Goal: Find specific page/section: Find specific page/section

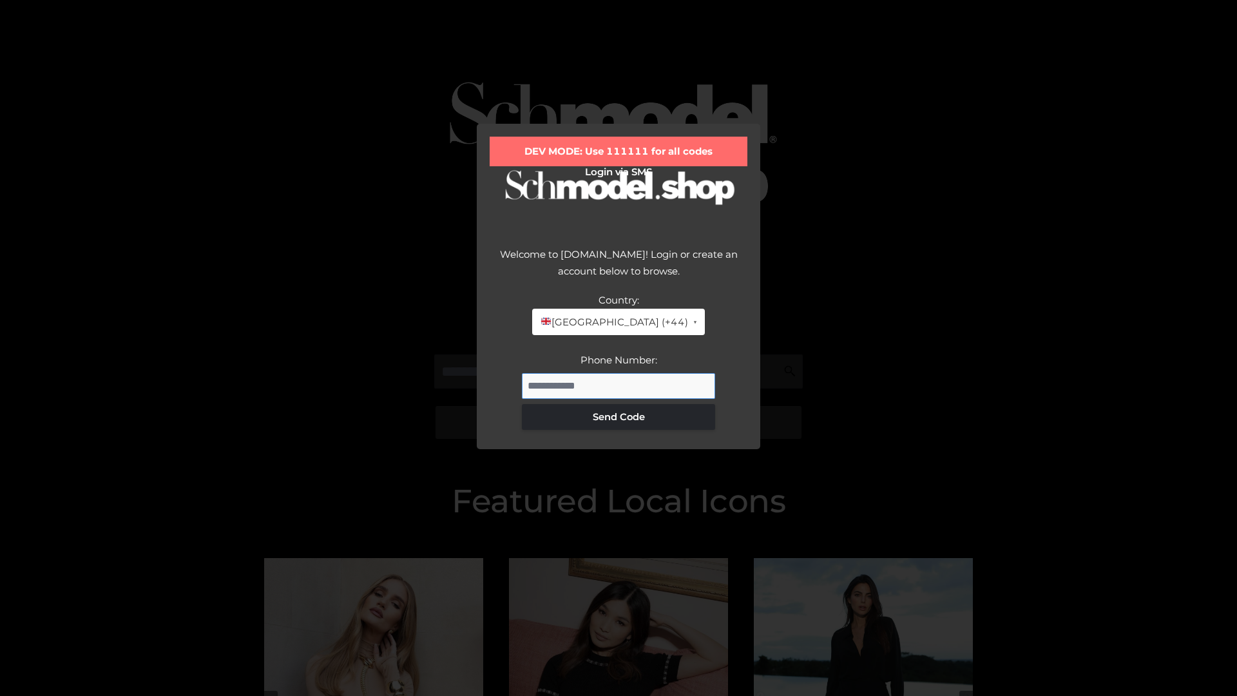
click at [619, 385] on input "Phone Number:" at bounding box center [618, 386] width 193 height 26
type input "**********"
click at [619, 416] on button "Send Code" at bounding box center [618, 417] width 193 height 26
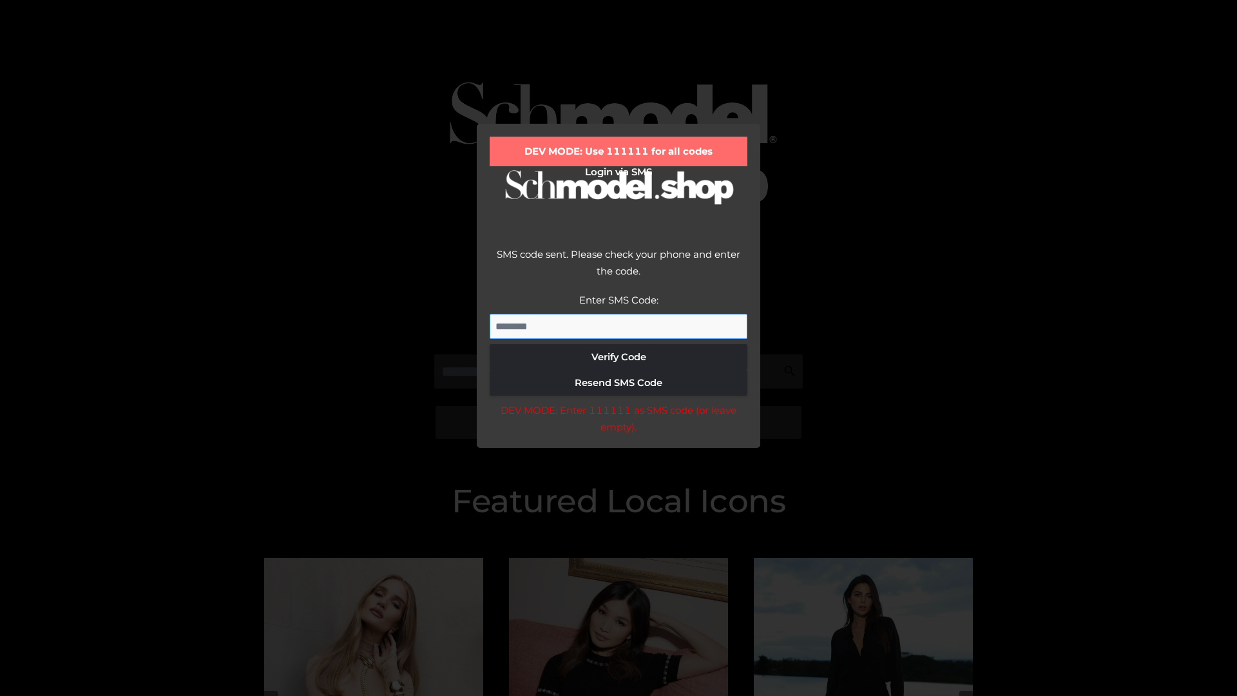
click at [619, 326] on input "Enter SMS Code:" at bounding box center [619, 327] width 258 height 26
type input "******"
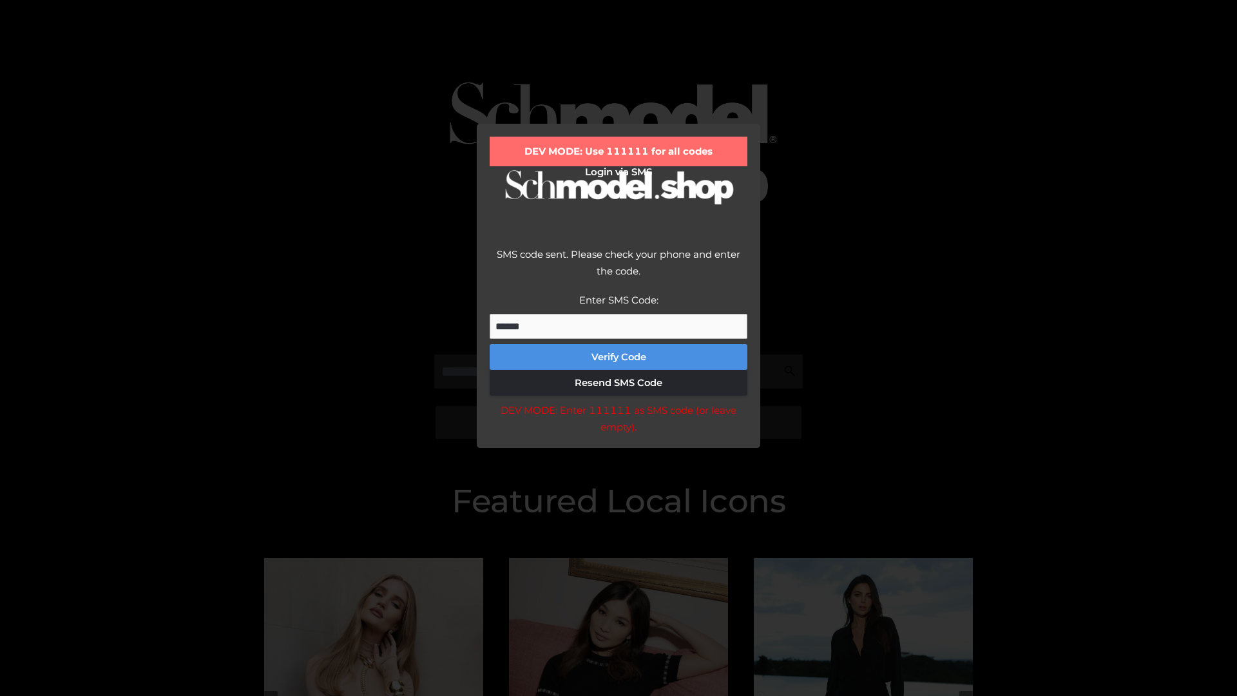
click at [619, 357] on button "Verify Code" at bounding box center [619, 357] width 258 height 26
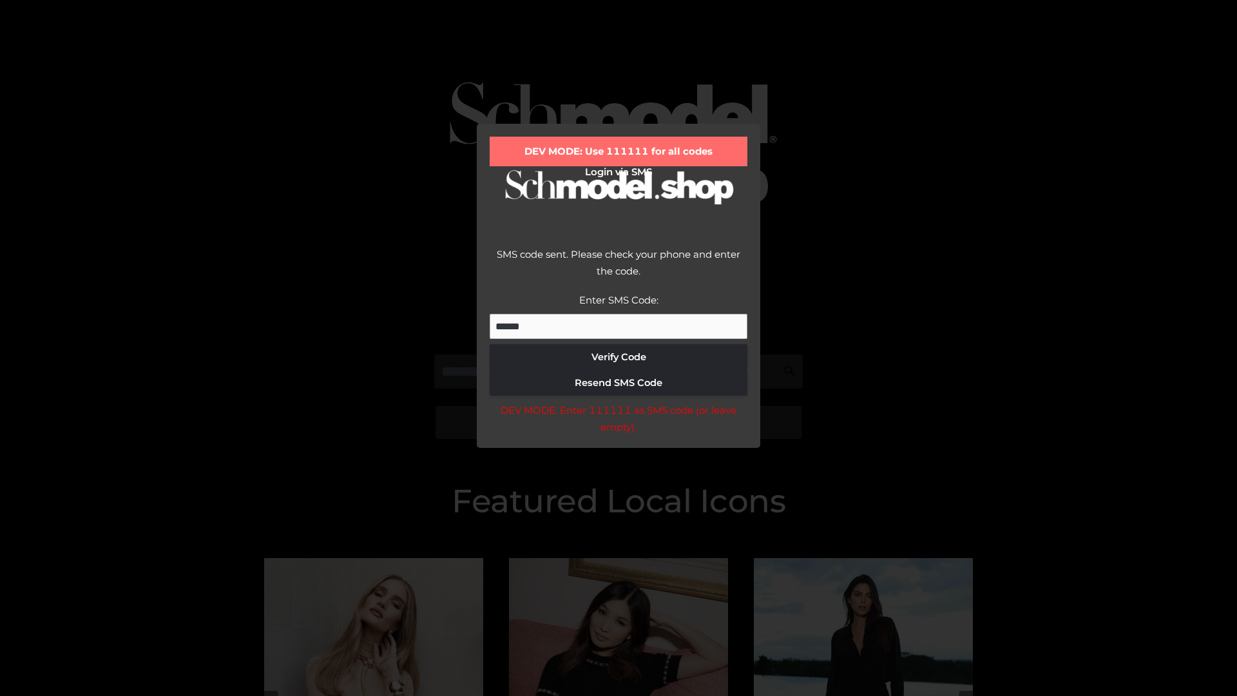
click at [618, 422] on div "DEV MODE: Enter 111111 as SMS code (or leave empty)." at bounding box center [619, 418] width 258 height 33
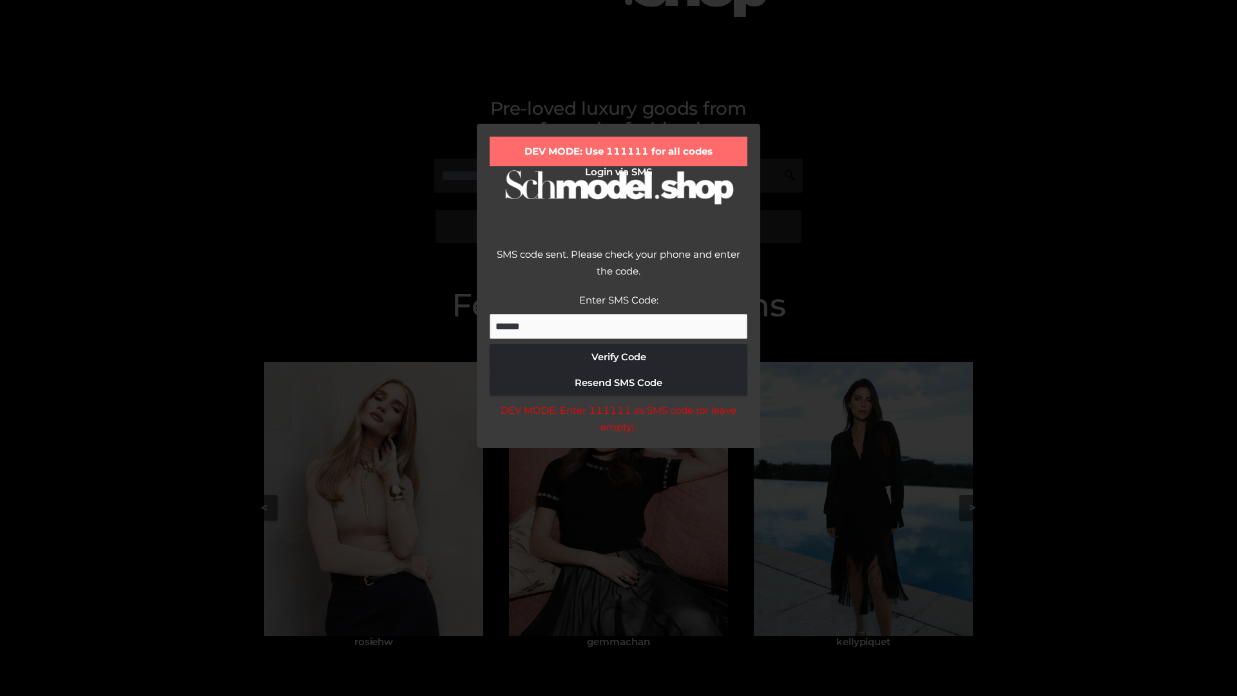
scroll to position [274, 0]
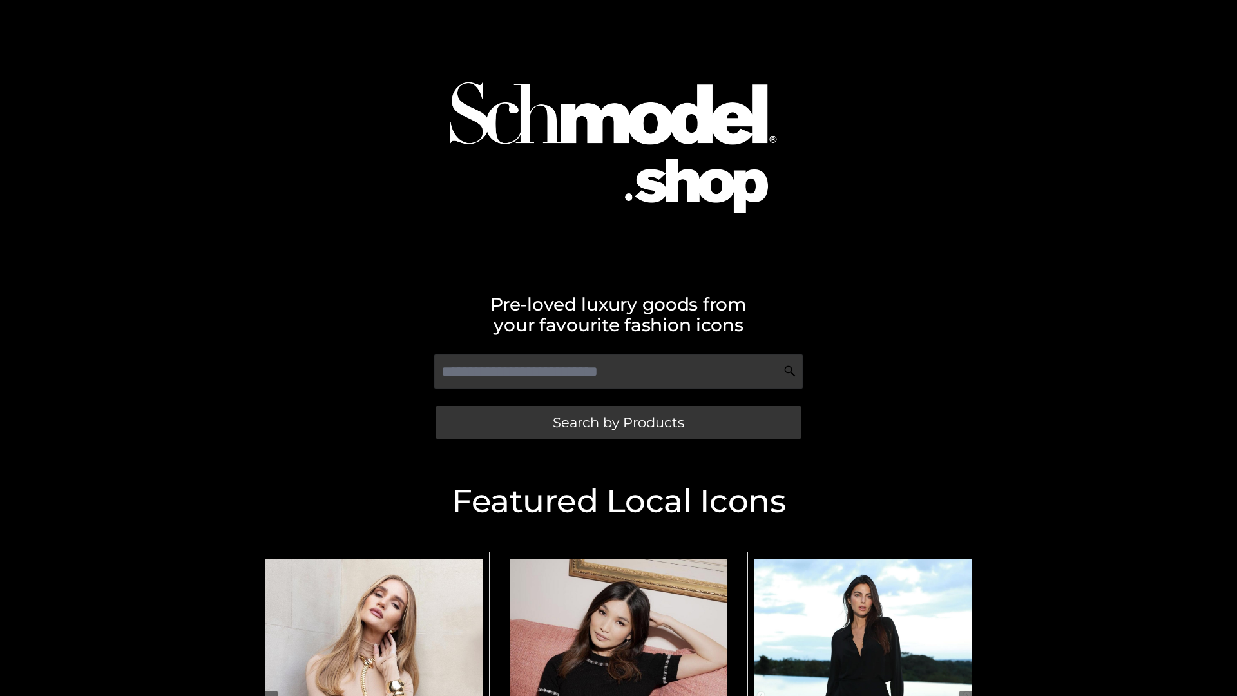
scroll to position [274, 0]
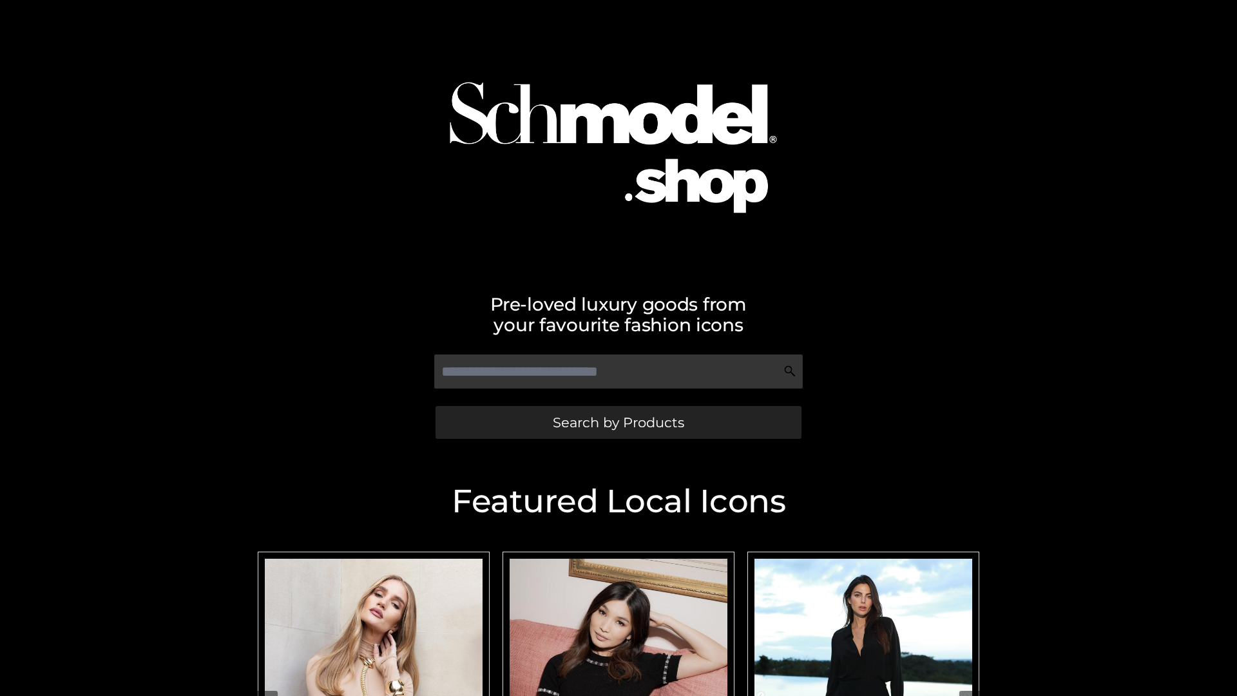
click at [618, 422] on span "Search by Products" at bounding box center [618, 423] width 131 height 14
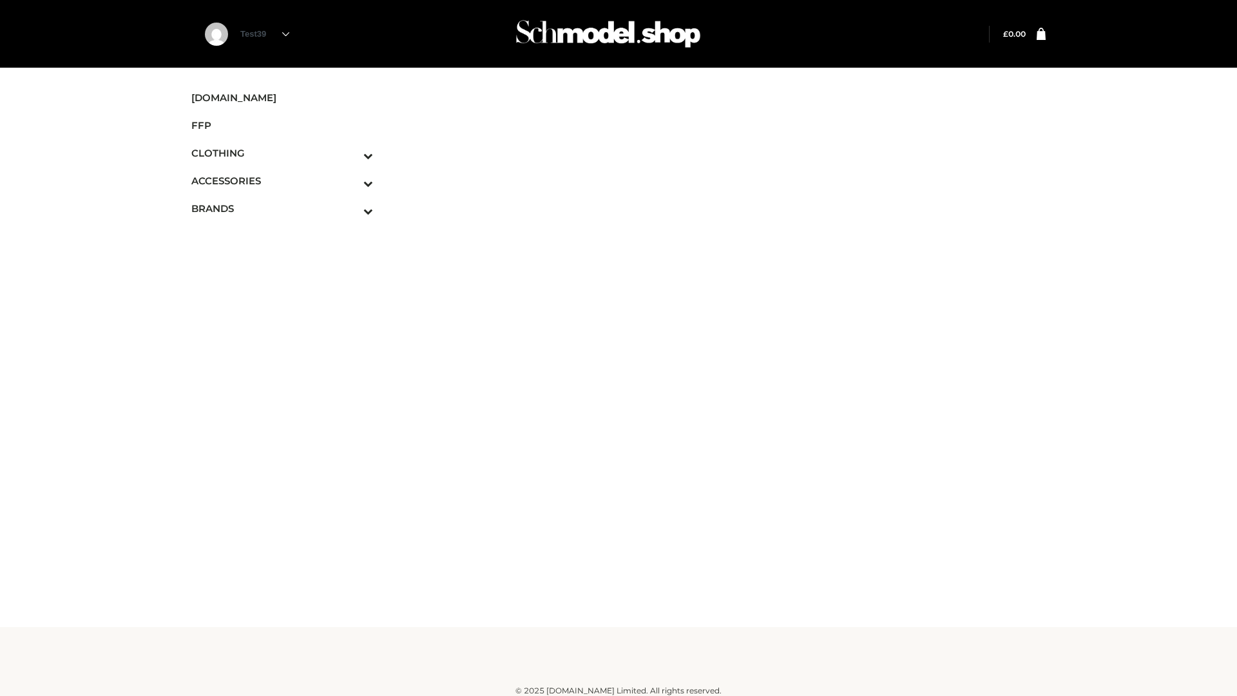
scroll to position [8, 0]
